Goal: Task Accomplishment & Management: Manage account settings

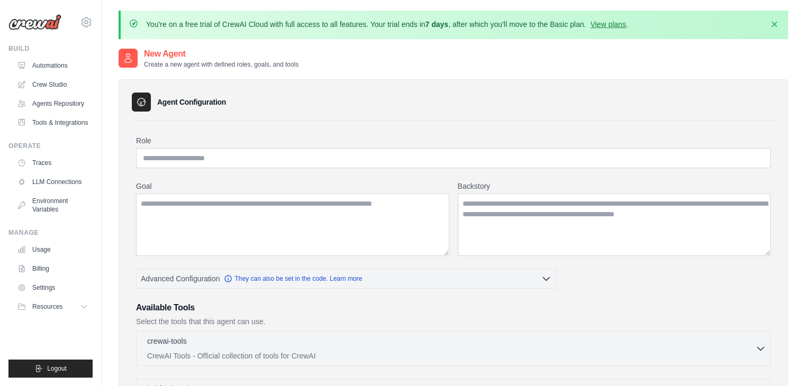
click at [49, 17] on img at bounding box center [34, 22] width 53 height 16
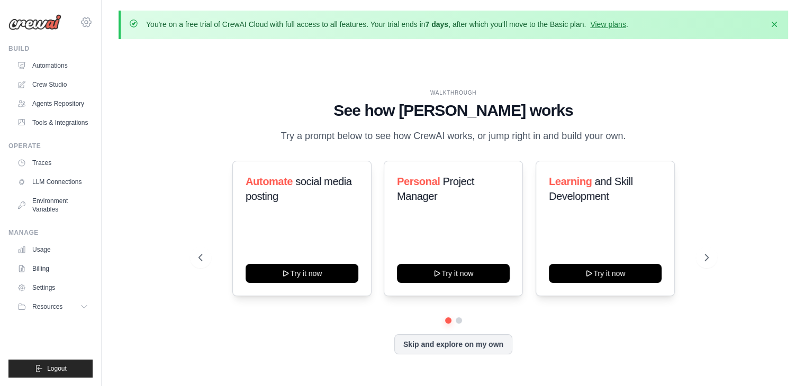
click at [86, 22] on icon at bounding box center [86, 22] width 13 height 13
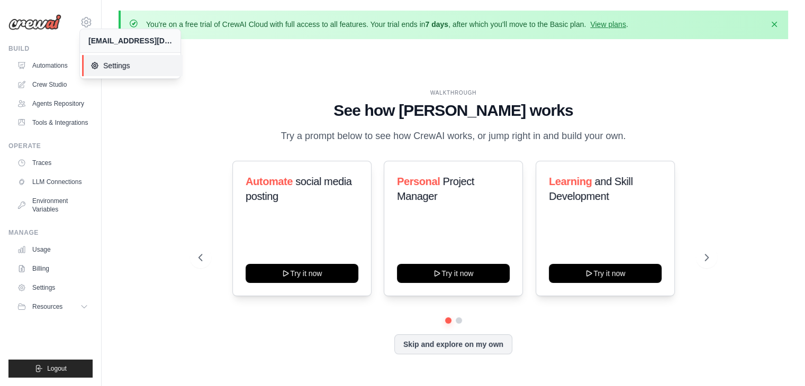
click at [132, 65] on span "Settings" at bounding box center [132, 65] width 84 height 11
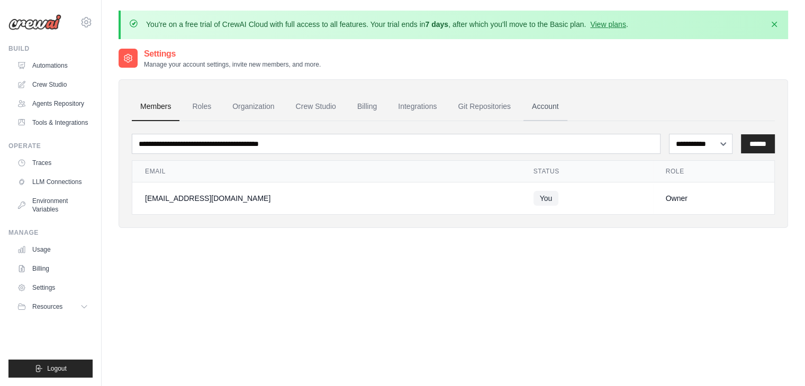
click at [548, 104] on link "Account" at bounding box center [545, 107] width 44 height 29
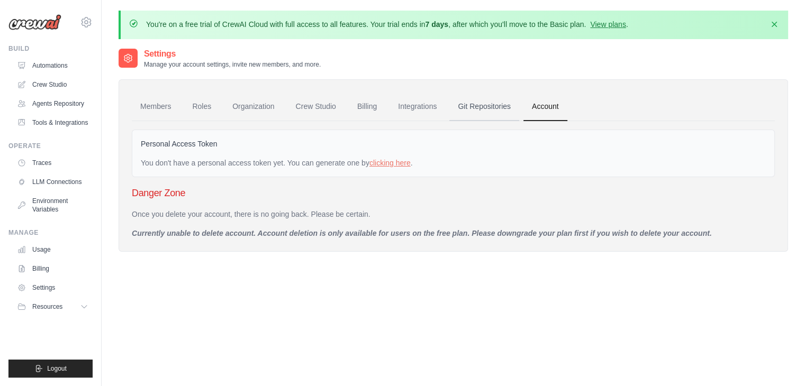
click at [506, 102] on link "Git Repositories" at bounding box center [484, 107] width 70 height 29
click at [463, 104] on link "Git Repositories" at bounding box center [484, 107] width 70 height 29
click at [427, 105] on link "Integrations" at bounding box center [417, 107] width 56 height 29
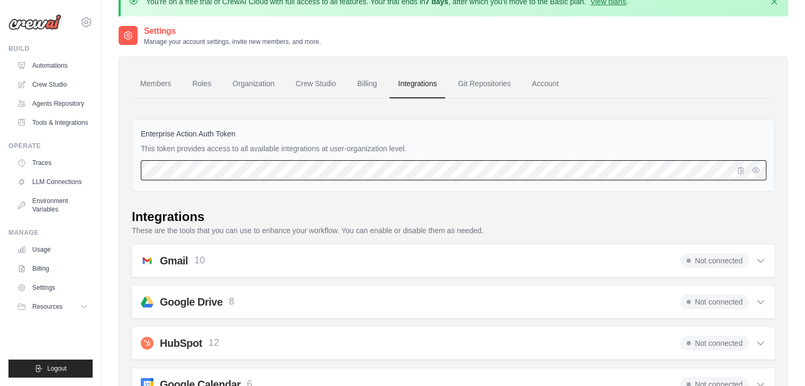
scroll to position [19, 0]
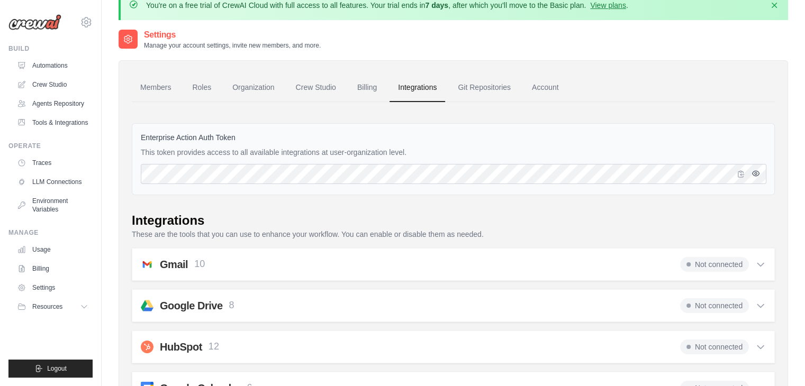
click at [752, 176] on icon "button" at bounding box center [755, 173] width 8 height 8
click at [738, 174] on icon "button" at bounding box center [740, 173] width 8 height 8
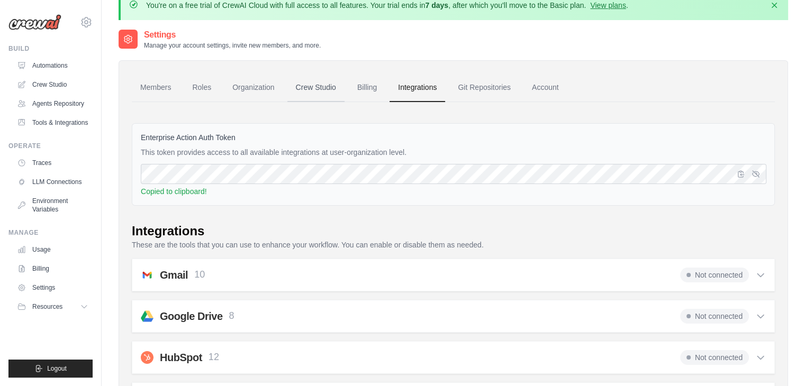
click at [324, 85] on link "Crew Studio" at bounding box center [315, 88] width 57 height 29
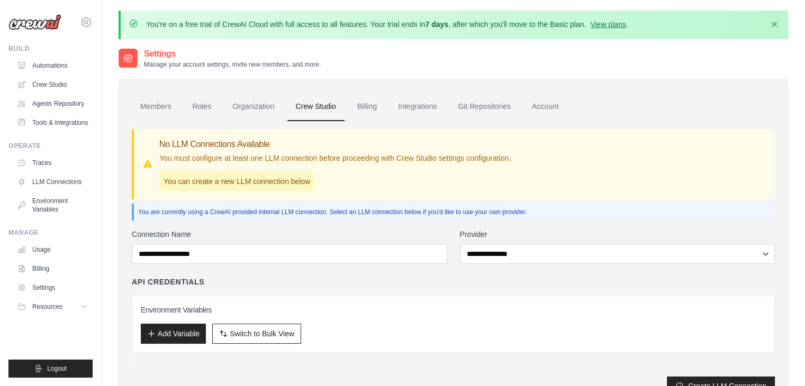
scroll to position [58, 0]
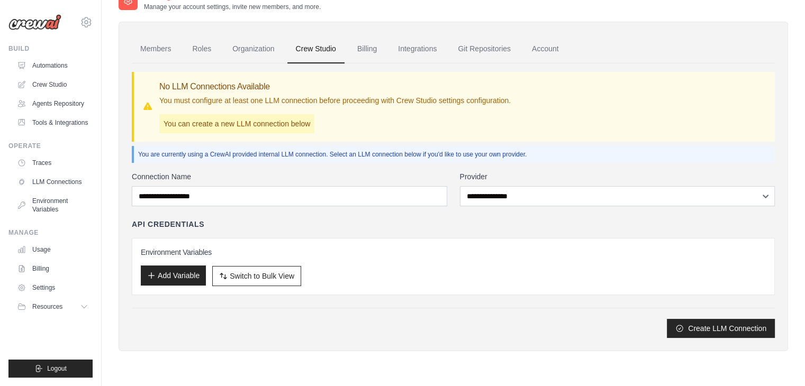
click at [184, 270] on button "Add Variable" at bounding box center [173, 276] width 65 height 20
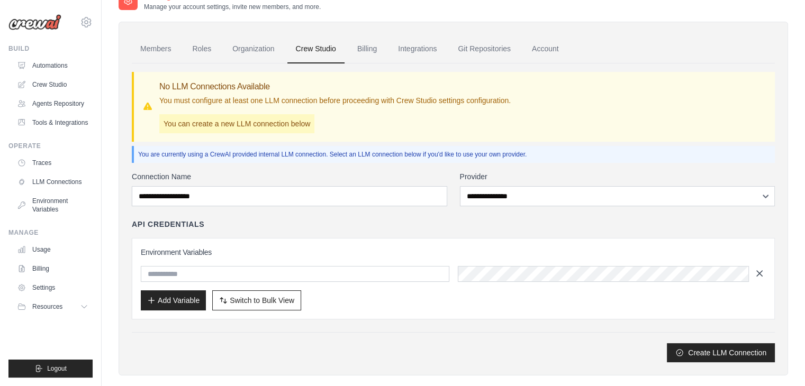
click at [755, 277] on icon "button" at bounding box center [759, 273] width 11 height 11
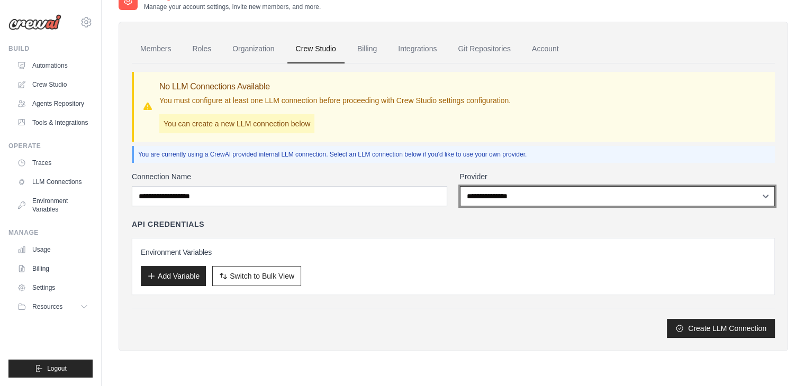
click at [501, 202] on select "**********" at bounding box center [617, 196] width 315 height 20
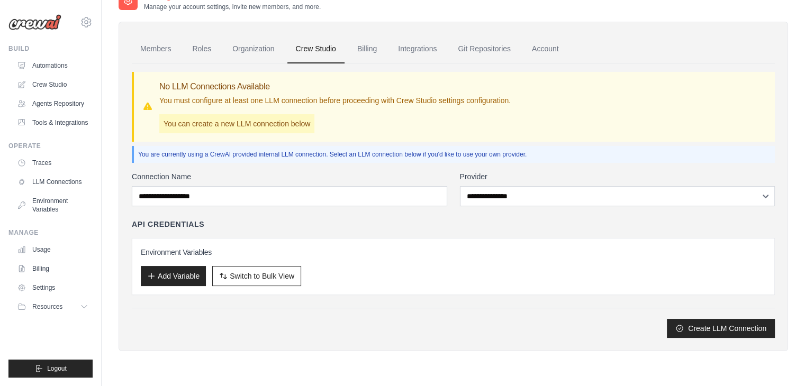
click at [455, 231] on div "API Credentials Environment Variables Add Variable Switch to Bulk View Switch t…" at bounding box center [453, 257] width 643 height 76
click at [236, 45] on link "Organization" at bounding box center [253, 49] width 59 height 29
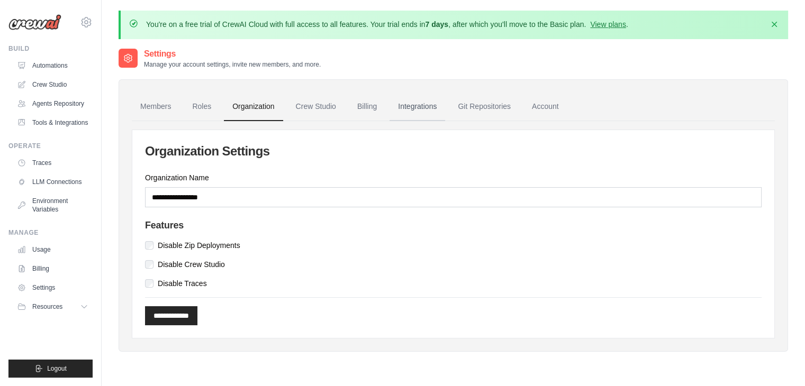
click at [418, 111] on link "Integrations" at bounding box center [417, 107] width 56 height 29
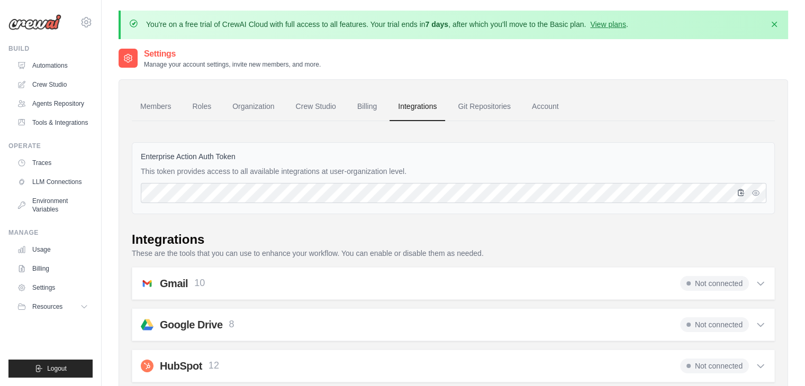
click at [737, 195] on icon "button" at bounding box center [740, 192] width 6 height 6
